Goal: Information Seeking & Learning: Find specific page/section

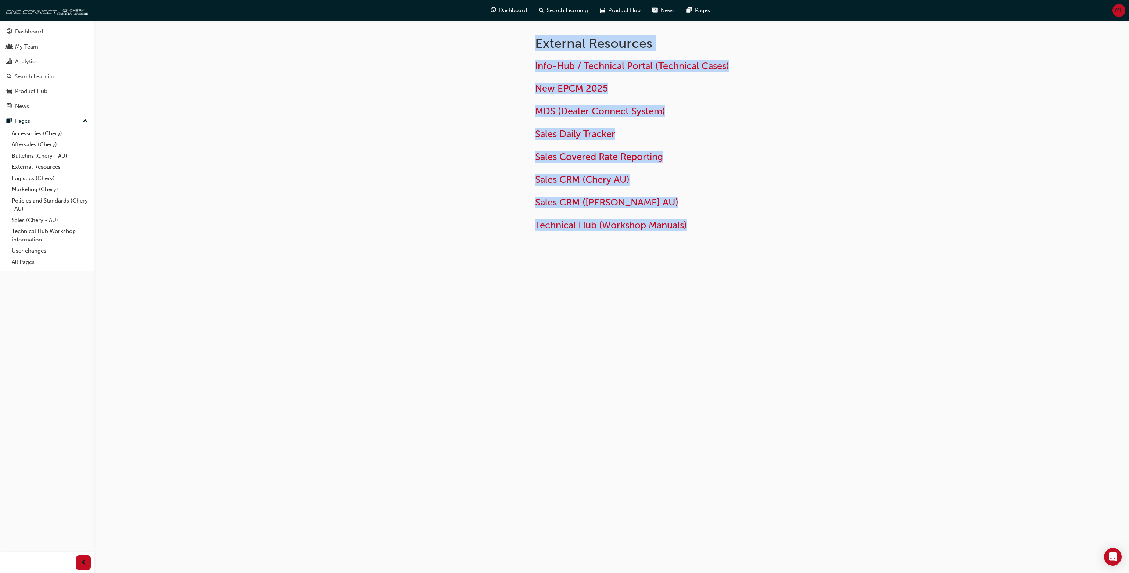
drag, startPoint x: 521, startPoint y: 35, endPoint x: 776, endPoint y: 272, distance: 348.1
click at [733, 285] on div "External Resources Info-Hub / Technical Portal (Technical Cases) New EPCM 2025 …" at bounding box center [611, 155] width 441 height 269
click at [776, 272] on div "External Resources Info-Hub / Technical Portal (Technical Cases) New EPCM 2025 …" at bounding box center [611, 155] width 441 height 269
click at [544, 50] on h1 "External Resources" at bounding box center [655, 43] width 241 height 16
click at [742, 256] on div "External Resources Info-Hub / Technical Portal (Technical Cases) New EPCM 2025 …" at bounding box center [611, 143] width 441 height 245
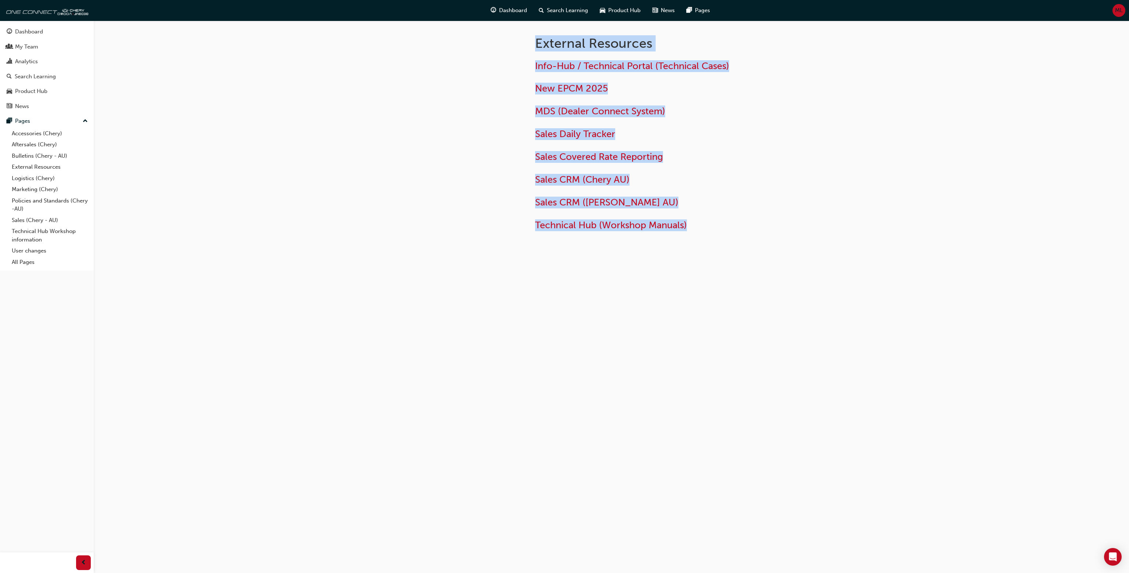
drag, startPoint x: 742, startPoint y: 256, endPoint x: 530, endPoint y: 36, distance: 306.3
click at [530, 36] on div "External Resources Info-Hub / Technical Portal (Technical Cases) New EPCM 2025 …" at bounding box center [611, 143] width 441 height 245
click at [528, 34] on div "External Resources Info-Hub / Technical Portal (Technical Cases) New EPCM 2025 …" at bounding box center [677, 132] width 309 height 222
drag, startPoint x: 516, startPoint y: 39, endPoint x: 827, endPoint y: 240, distance: 370.3
click at [827, 240] on div "External Resources Info-Hub / Technical Portal (Technical Cases) New EPCM 2025 …" at bounding box center [611, 143] width 441 height 245
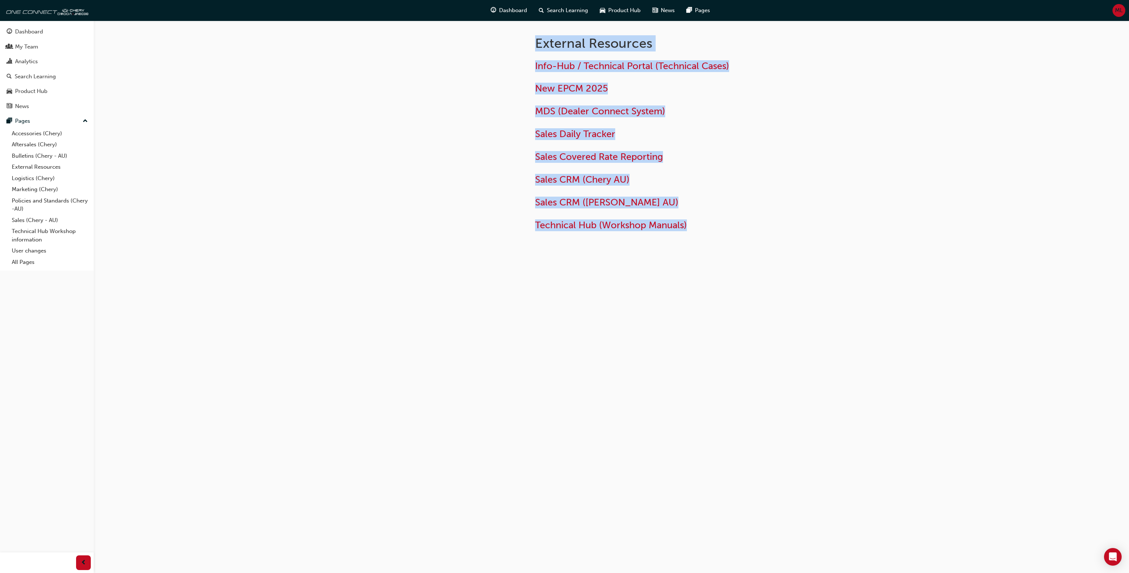
click at [827, 239] on div "External Resources Info-Hub / Technical Portal (Technical Cases) New EPCM 2025 …" at bounding box center [677, 132] width 309 height 222
drag, startPoint x: 585, startPoint y: 122, endPoint x: 571, endPoint y: 41, distance: 82.1
click at [570, 41] on div "External Resources Info-Hub / Technical Portal (Technical Cases) New EPCM 2025 …" at bounding box center [564, 286] width 1129 height 573
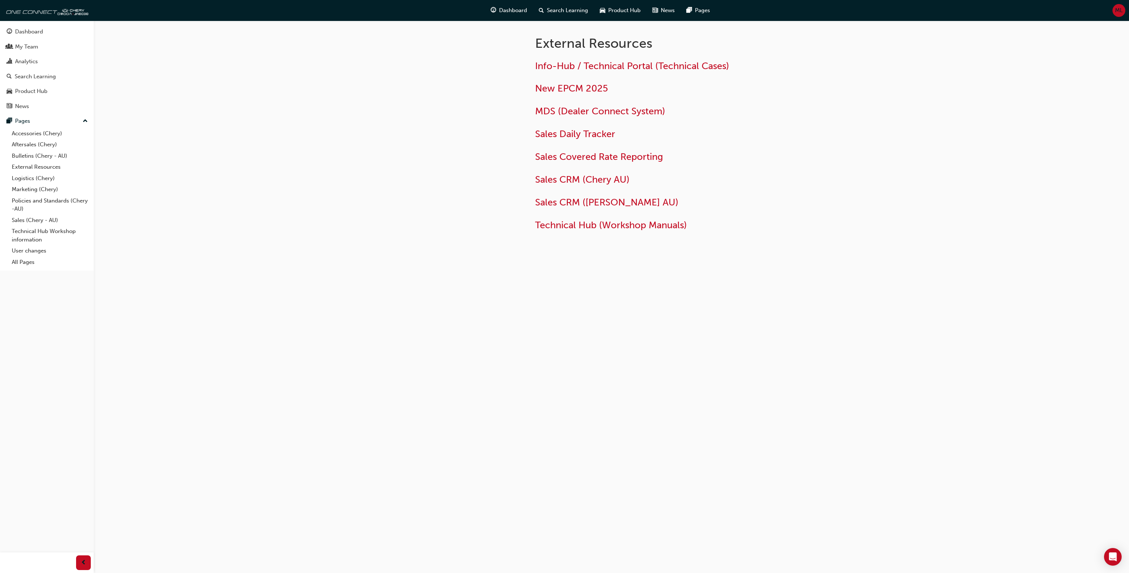
click at [538, 43] on h1 "External Resources" at bounding box center [655, 43] width 241 height 16
drag, startPoint x: 332, startPoint y: 115, endPoint x: 406, endPoint y: 42, distance: 102.9
click at [333, 114] on div "External Resources Info-Hub / Technical Portal (Technical Cases) New EPCM 2025 …" at bounding box center [564, 286] width 1129 height 573
click at [717, 227] on h2 "Technical Hub (Workshop Manuals)" at bounding box center [654, 225] width 239 height 12
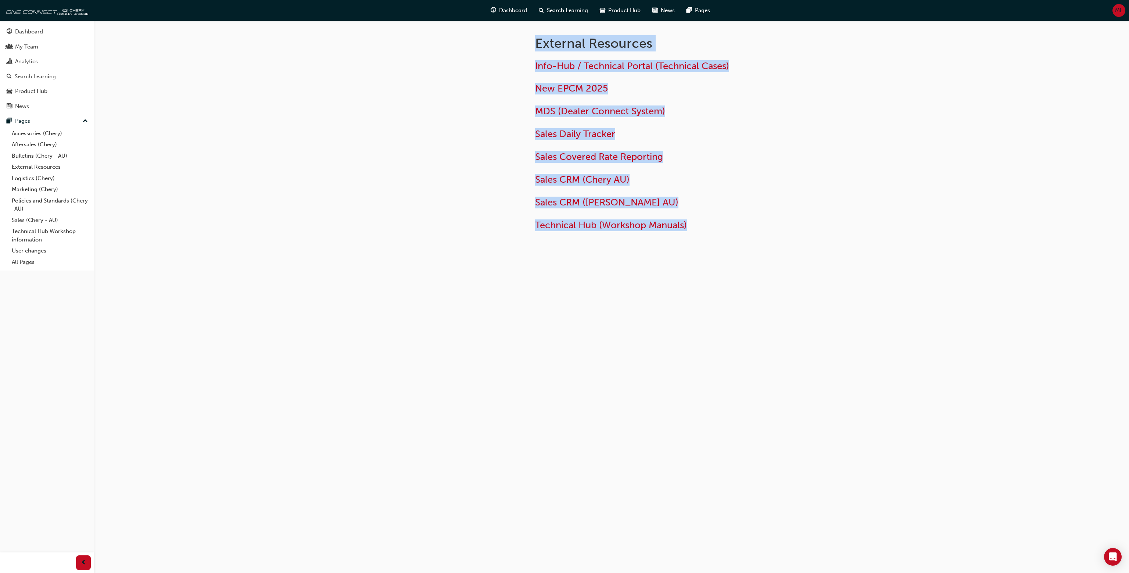
drag, startPoint x: 756, startPoint y: 250, endPoint x: 525, endPoint y: 48, distance: 307.5
click at [525, 47] on div "External Resources Info-Hub / Technical Portal (Technical Cases) New EPCM 2025 …" at bounding box center [611, 143] width 441 height 245
click at [525, 48] on div "External Resources Info-Hub / Technical Portal (Technical Cases) New EPCM 2025 …" at bounding box center [677, 132] width 309 height 222
drag, startPoint x: 525, startPoint y: 42, endPoint x: 733, endPoint y: 267, distance: 307.0
click at [733, 267] on div "External Resources Info-Hub / Technical Portal (Technical Cases) New EPCM 2025 …" at bounding box center [611, 155] width 441 height 269
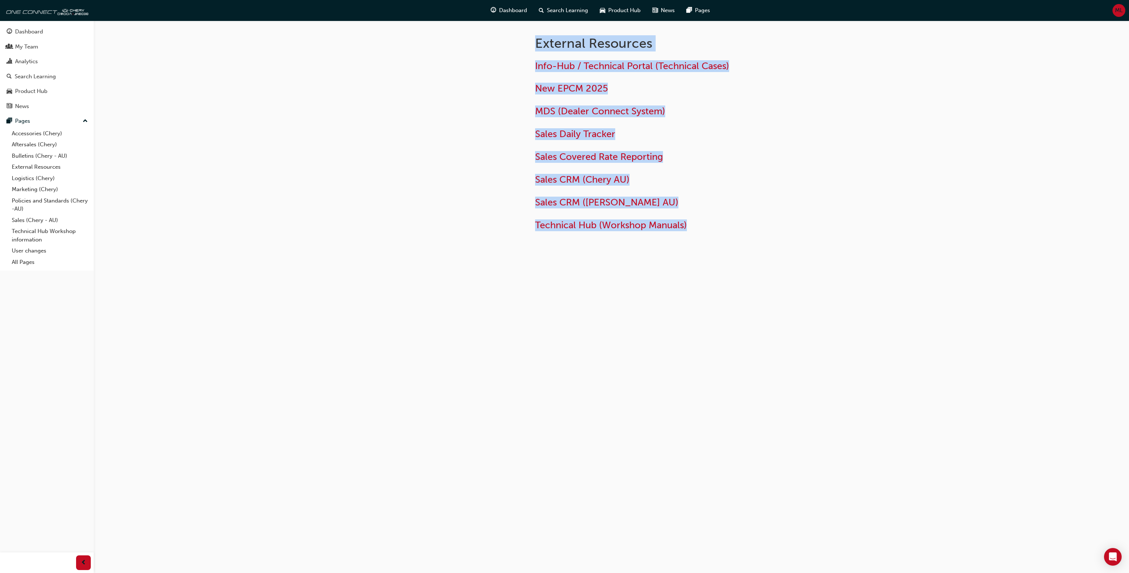
click at [735, 268] on div "External Resources Info-Hub / Technical Portal (Technical Cases) New EPCM 2025 …" at bounding box center [611, 155] width 441 height 269
